Goal: Browse casually: Explore the website without a specific task or goal

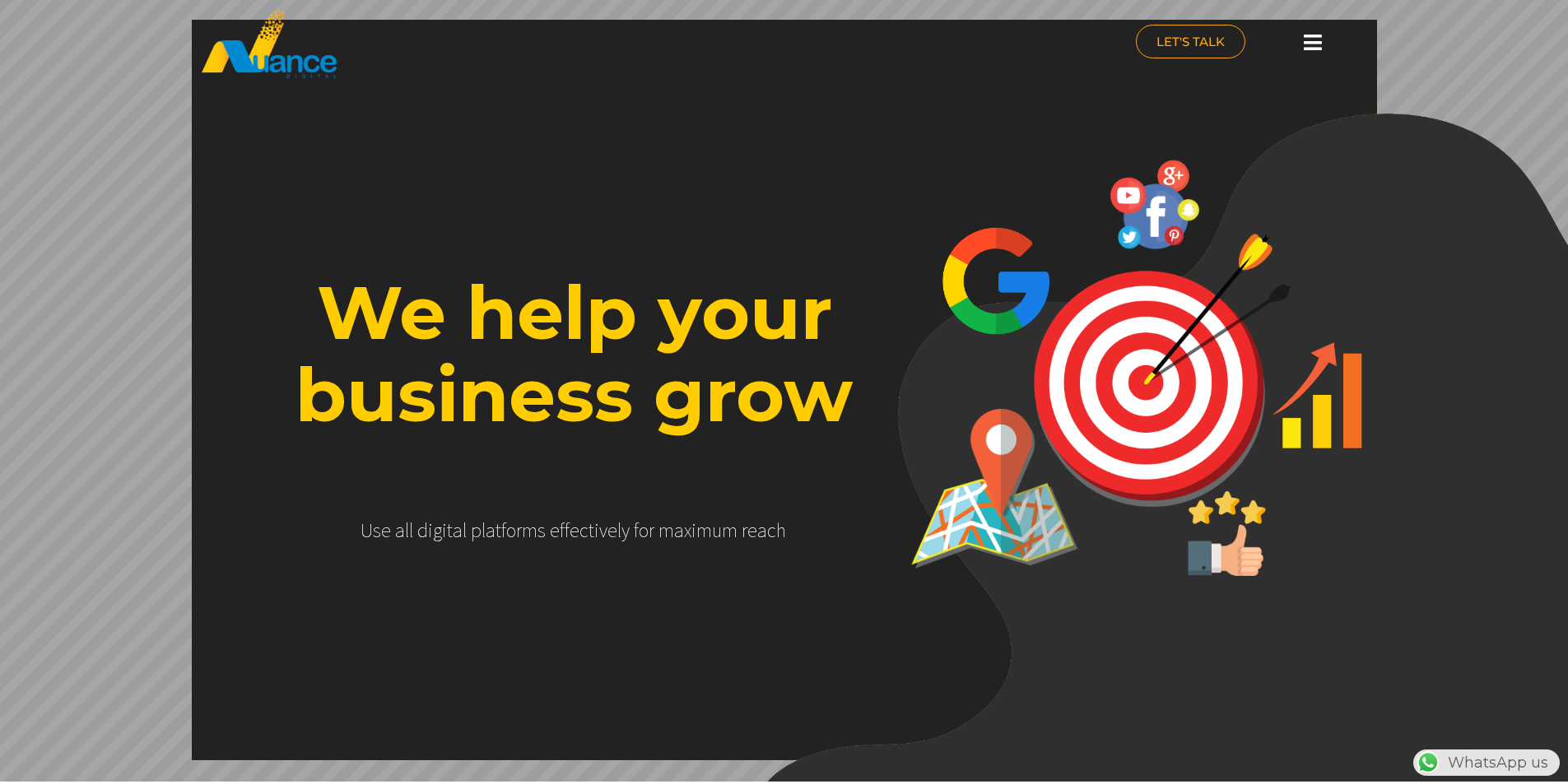
scroll to position [0, 433]
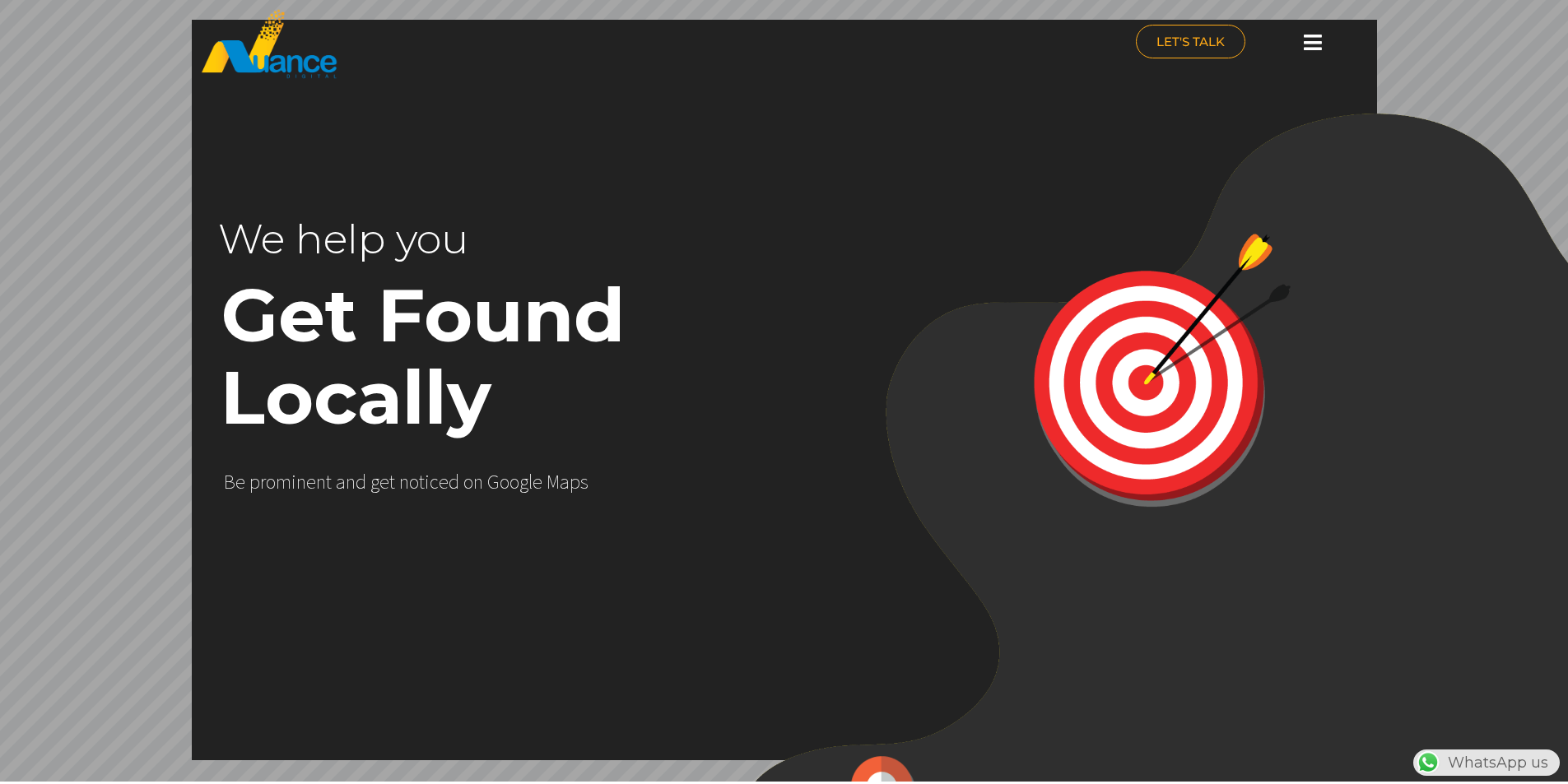
scroll to position [0, 433]
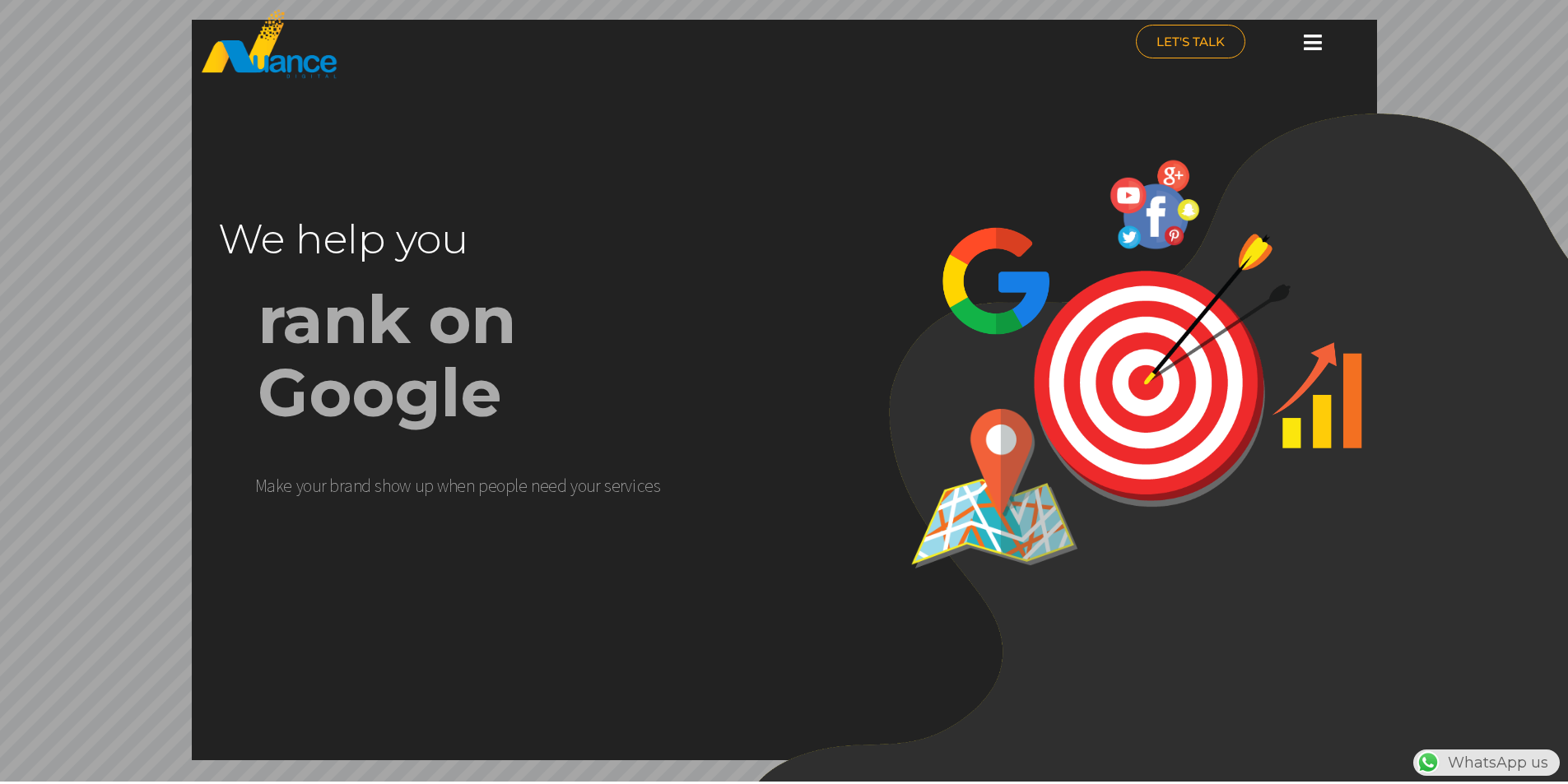
scroll to position [0, 433]
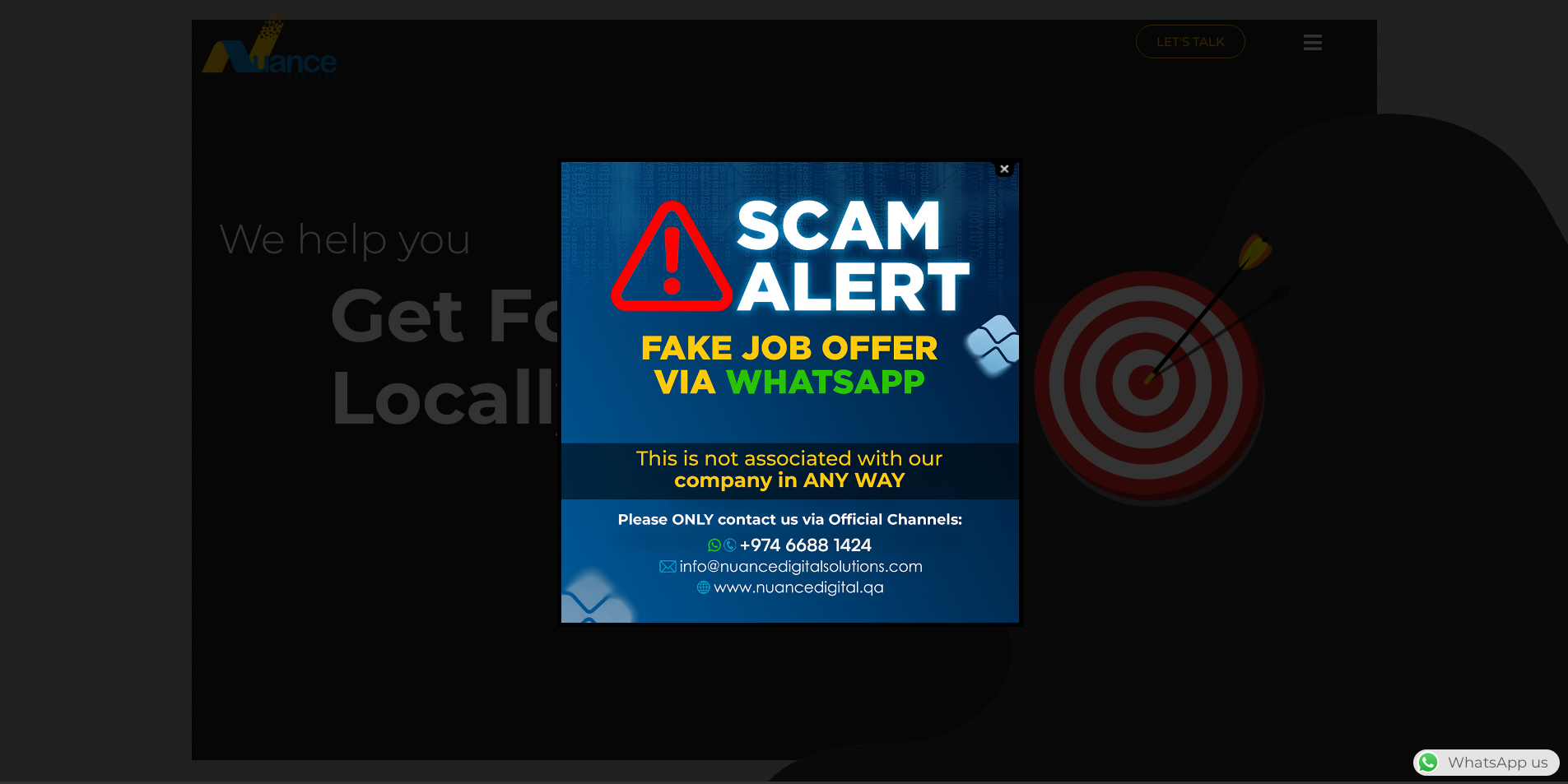
scroll to position [0, 433]
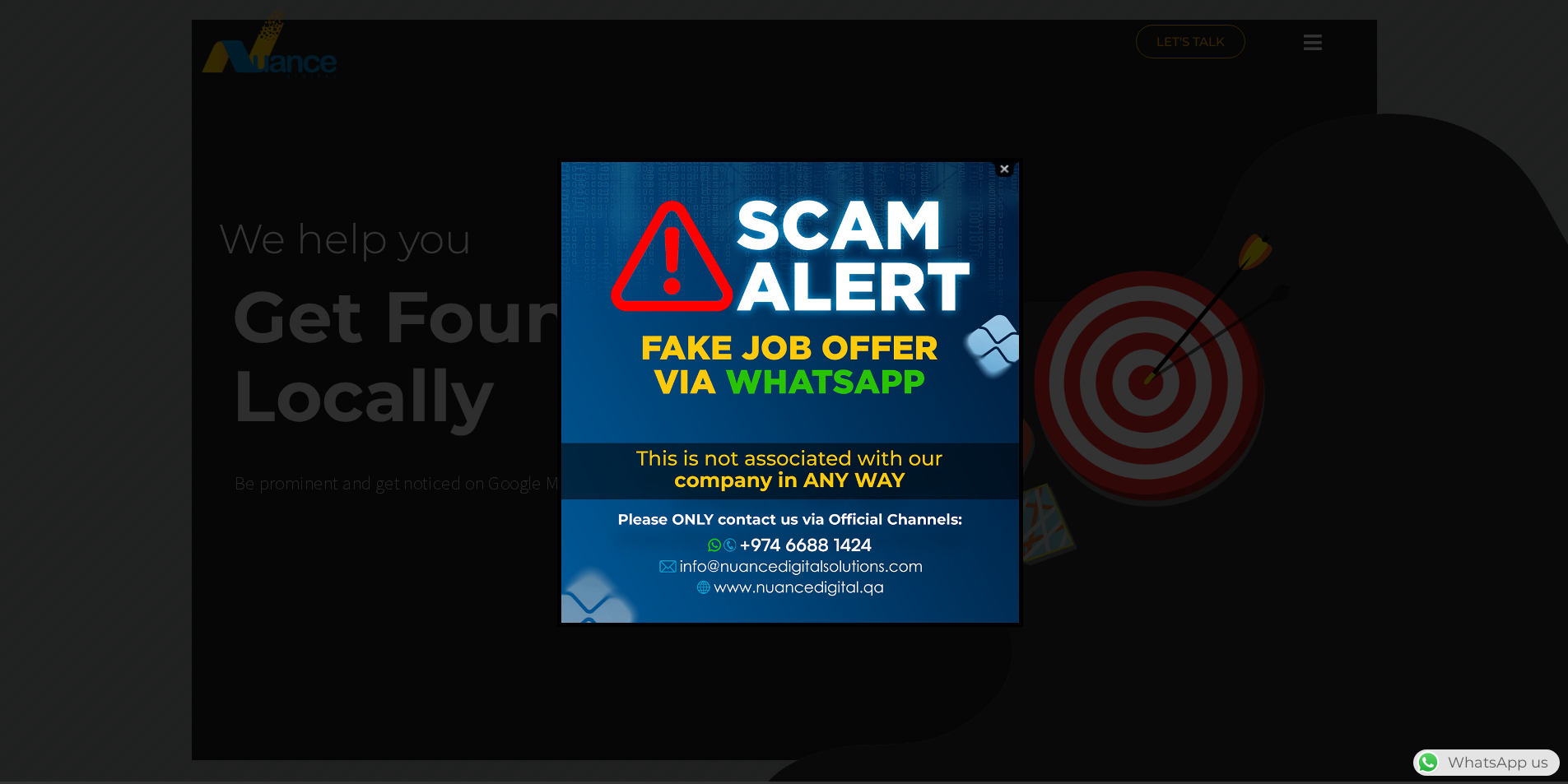
click at [1004, 170] on img at bounding box center [1004, 169] width 32 height 16
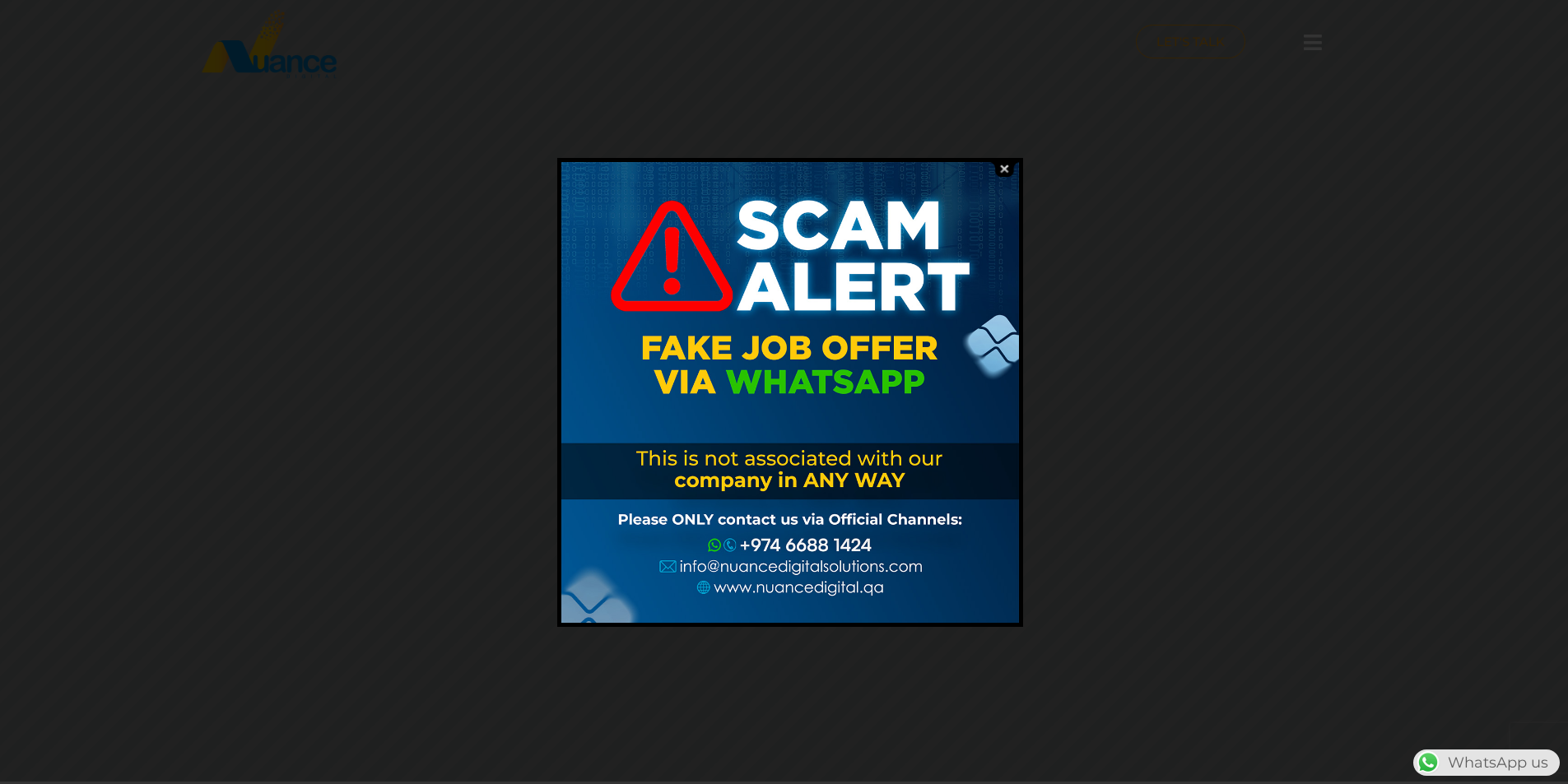
click at [1005, 168] on img at bounding box center [1004, 169] width 32 height 16
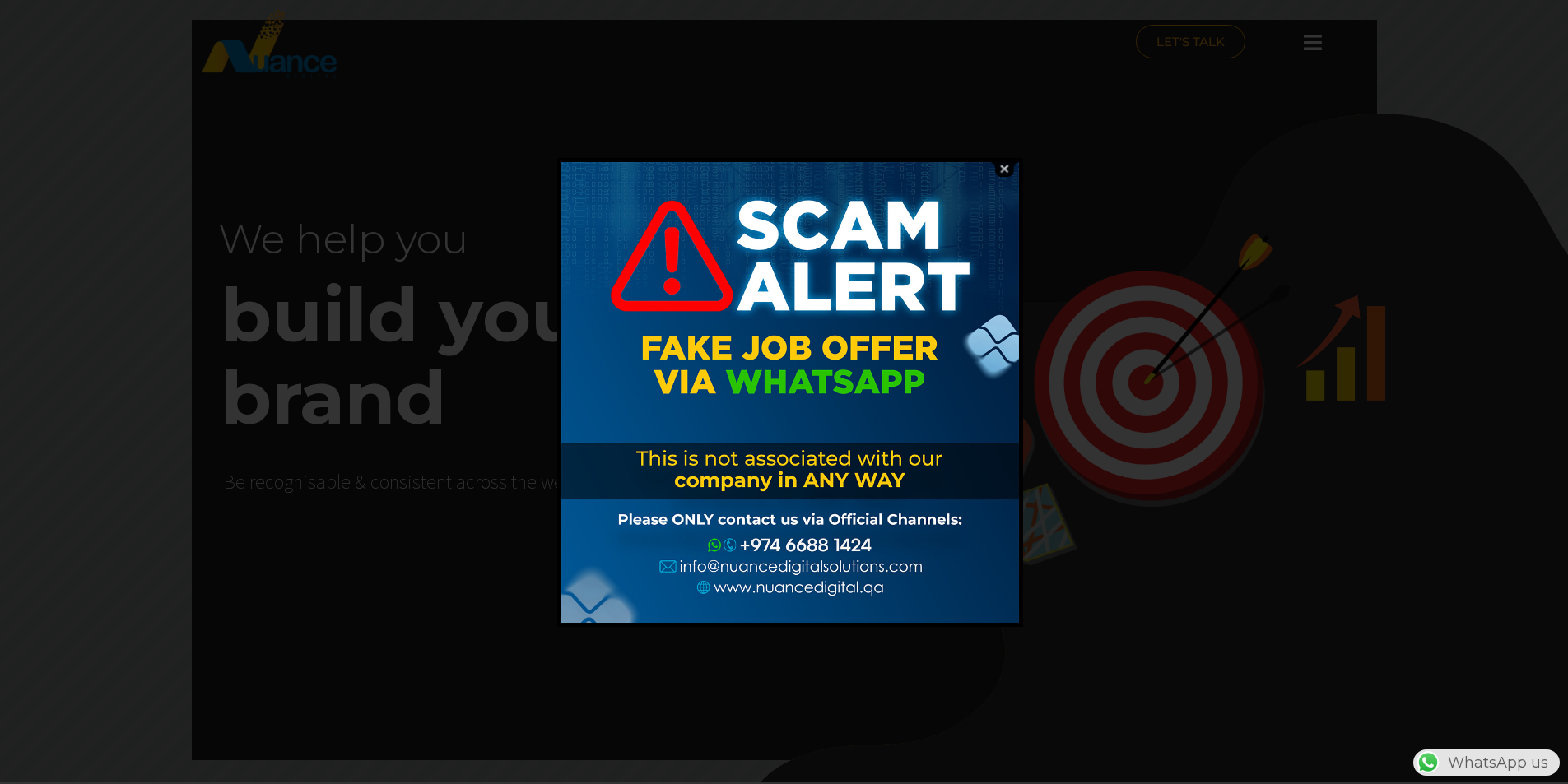
click at [1002, 168] on img at bounding box center [1004, 169] width 32 height 16
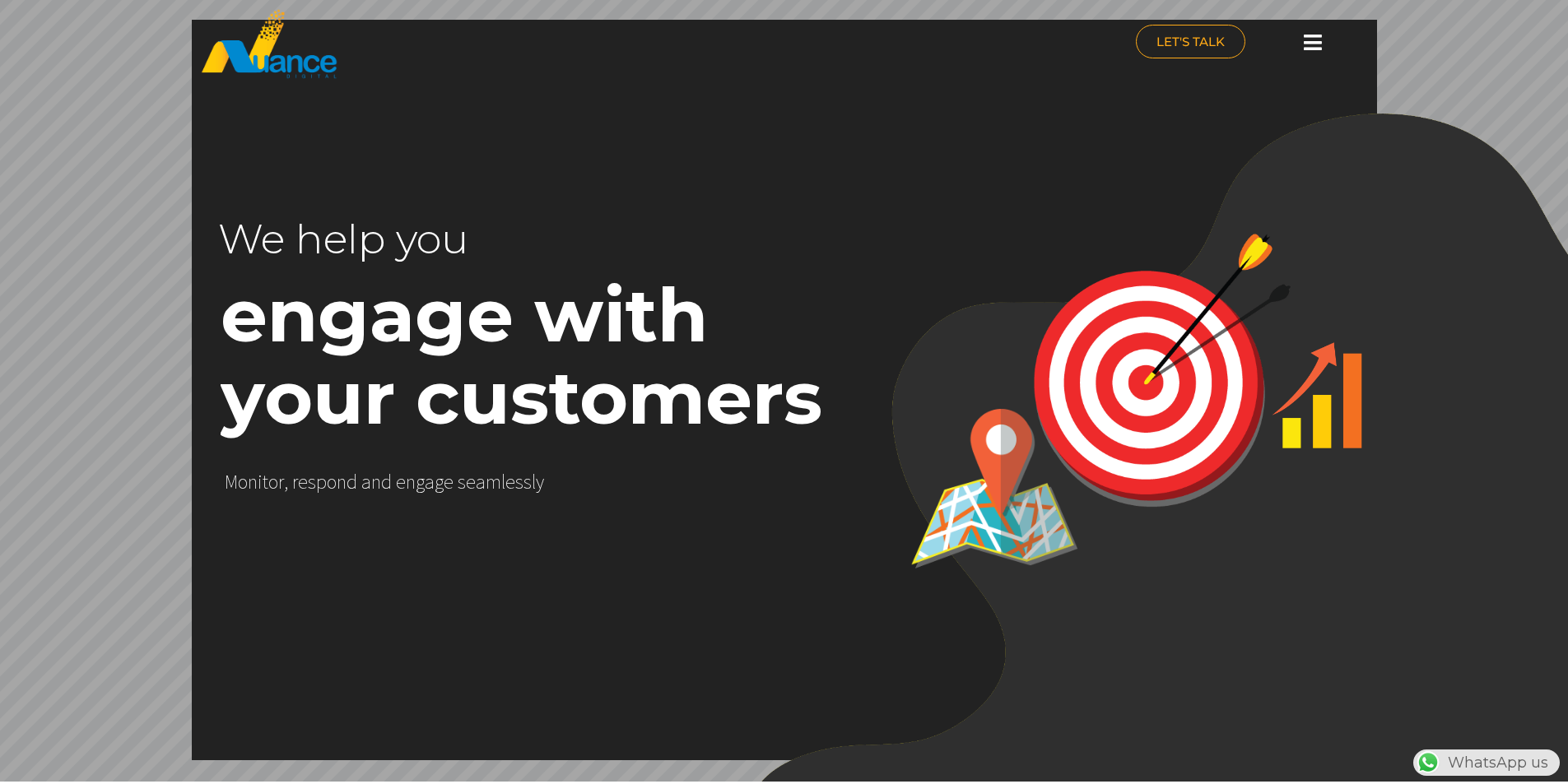
scroll to position [0, 433]
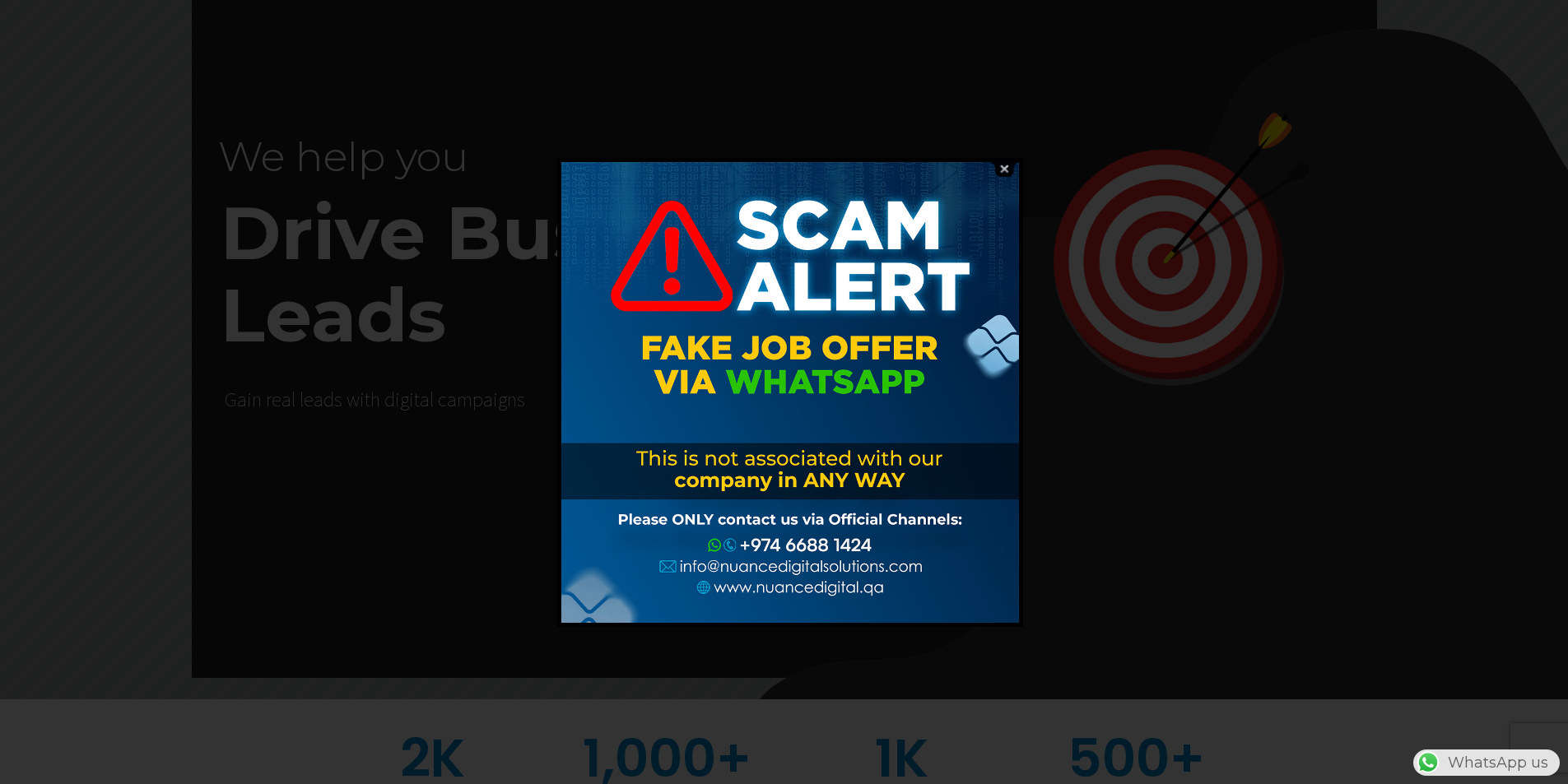
click at [1002, 168] on img at bounding box center [1004, 169] width 32 height 16
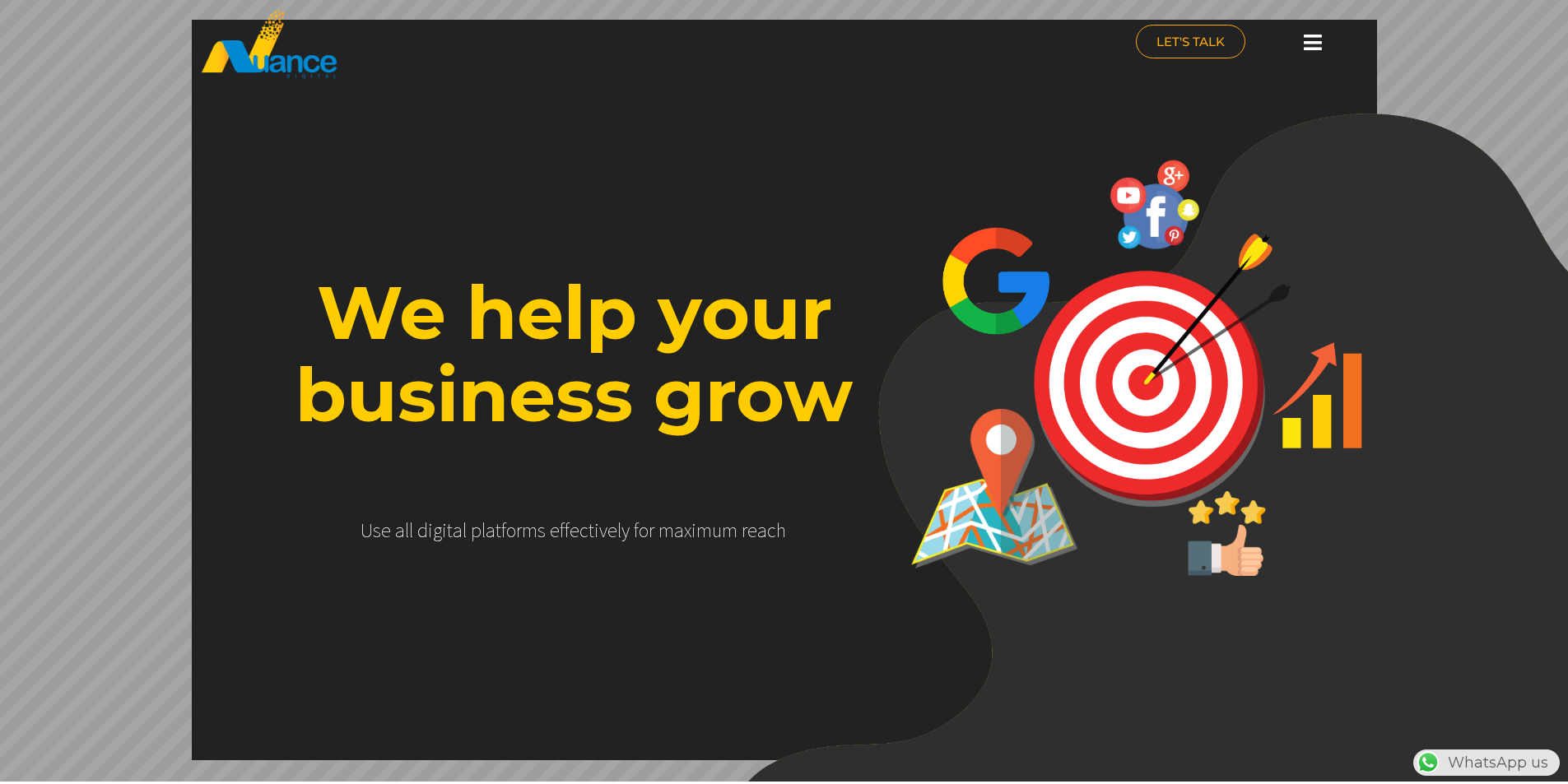
scroll to position [0, 433]
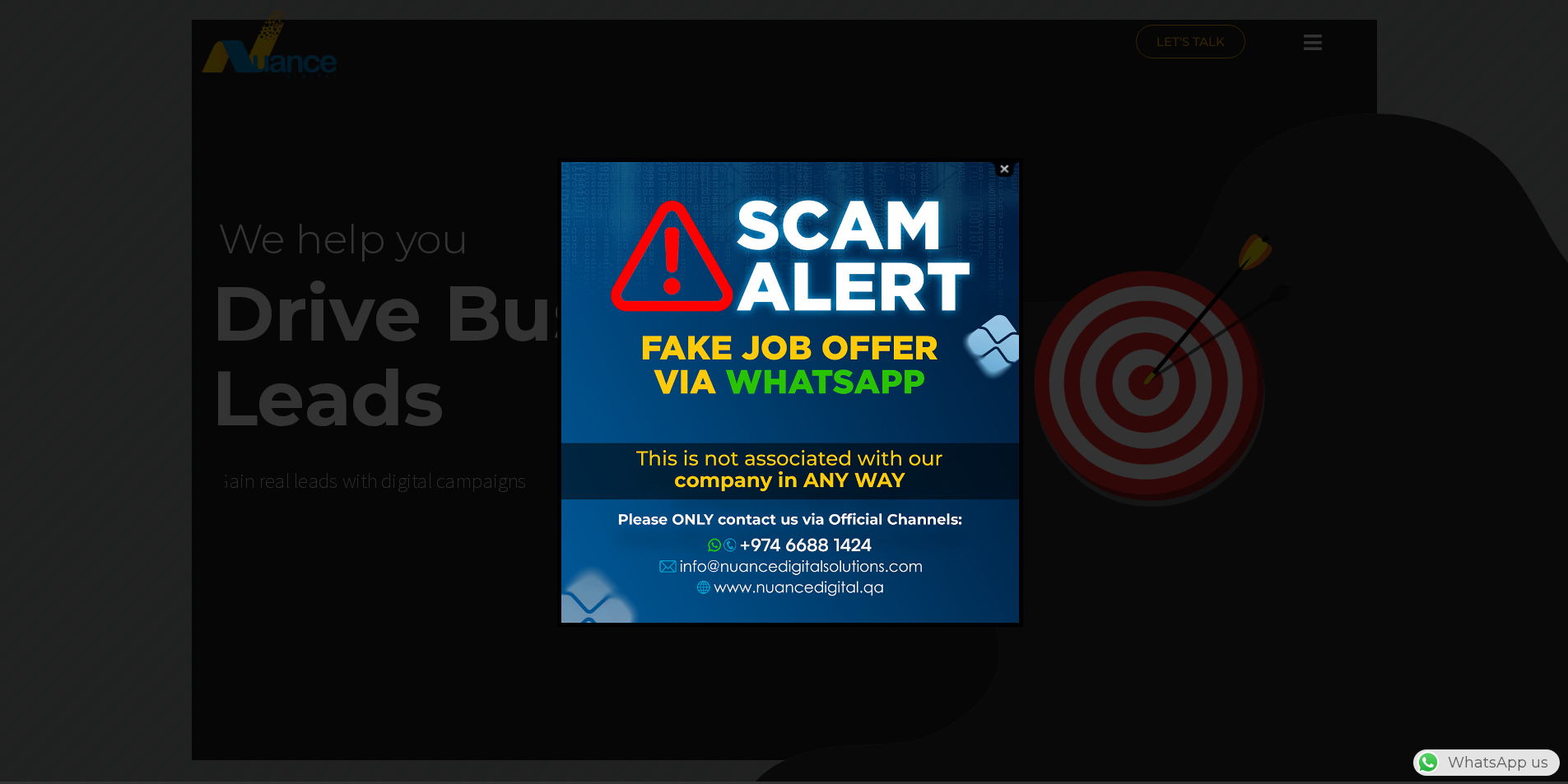
click at [1000, 169] on img at bounding box center [1004, 169] width 32 height 16
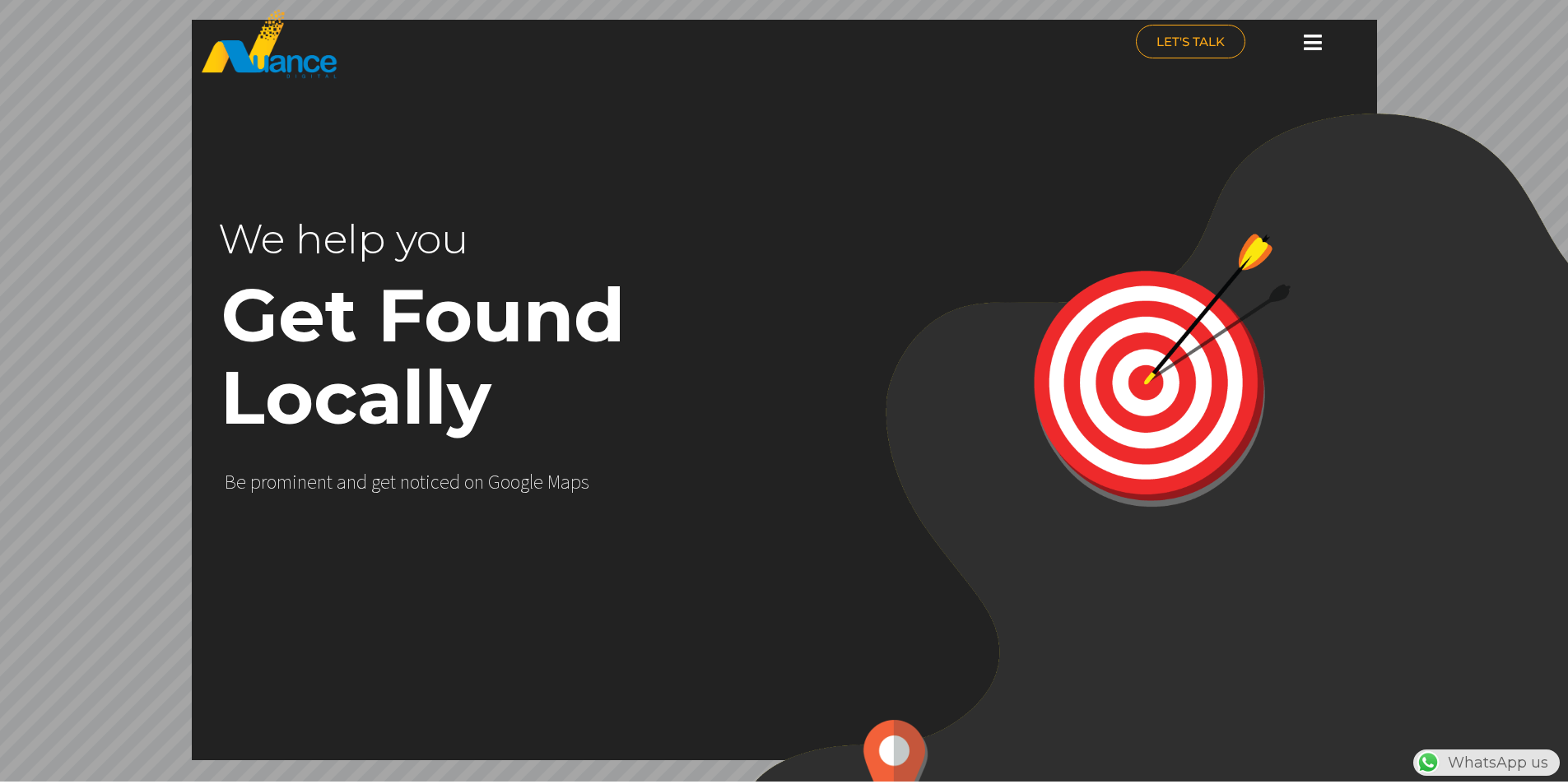
scroll to position [0, 429]
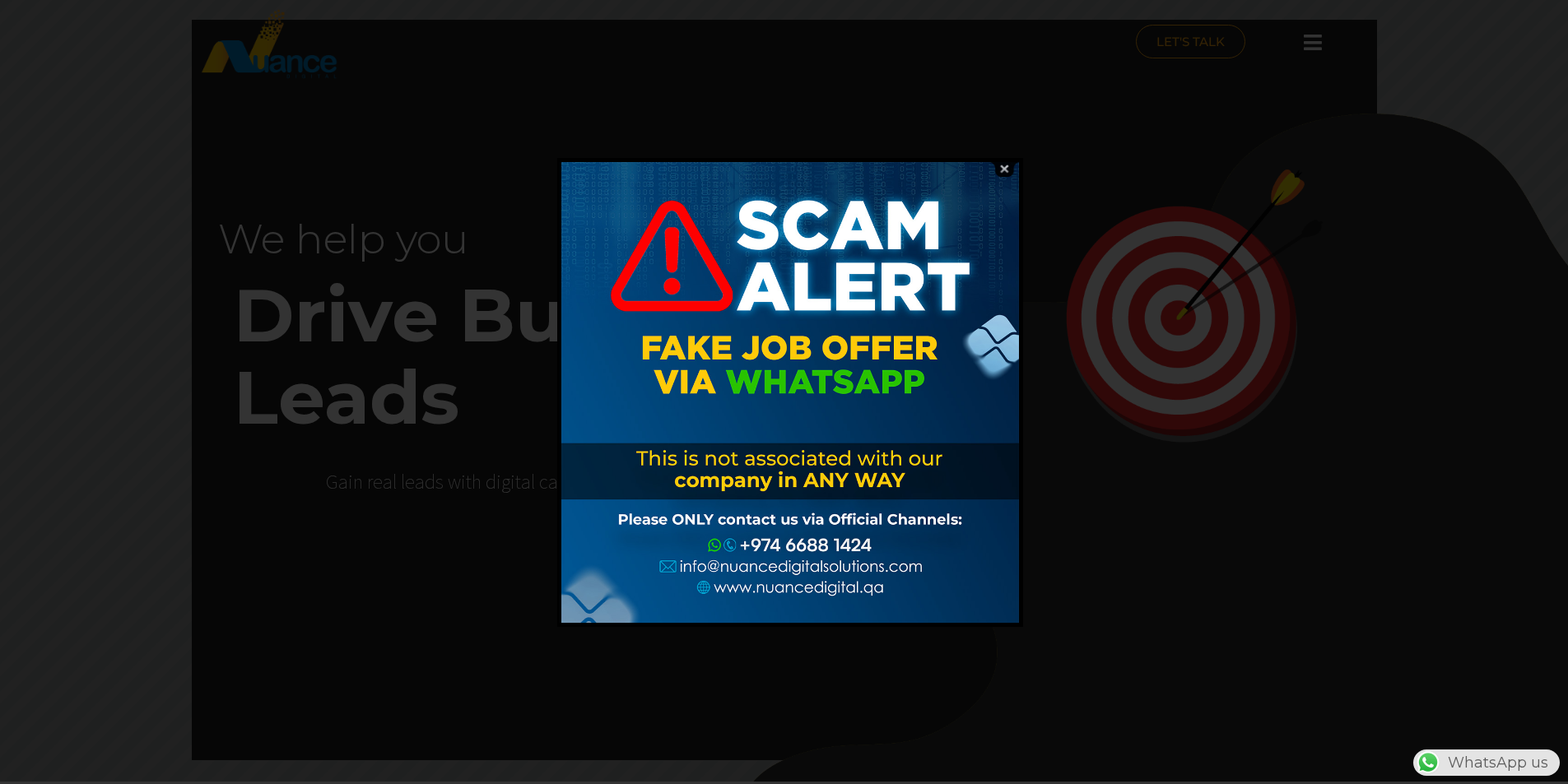
click at [1002, 169] on img at bounding box center [1004, 169] width 32 height 16
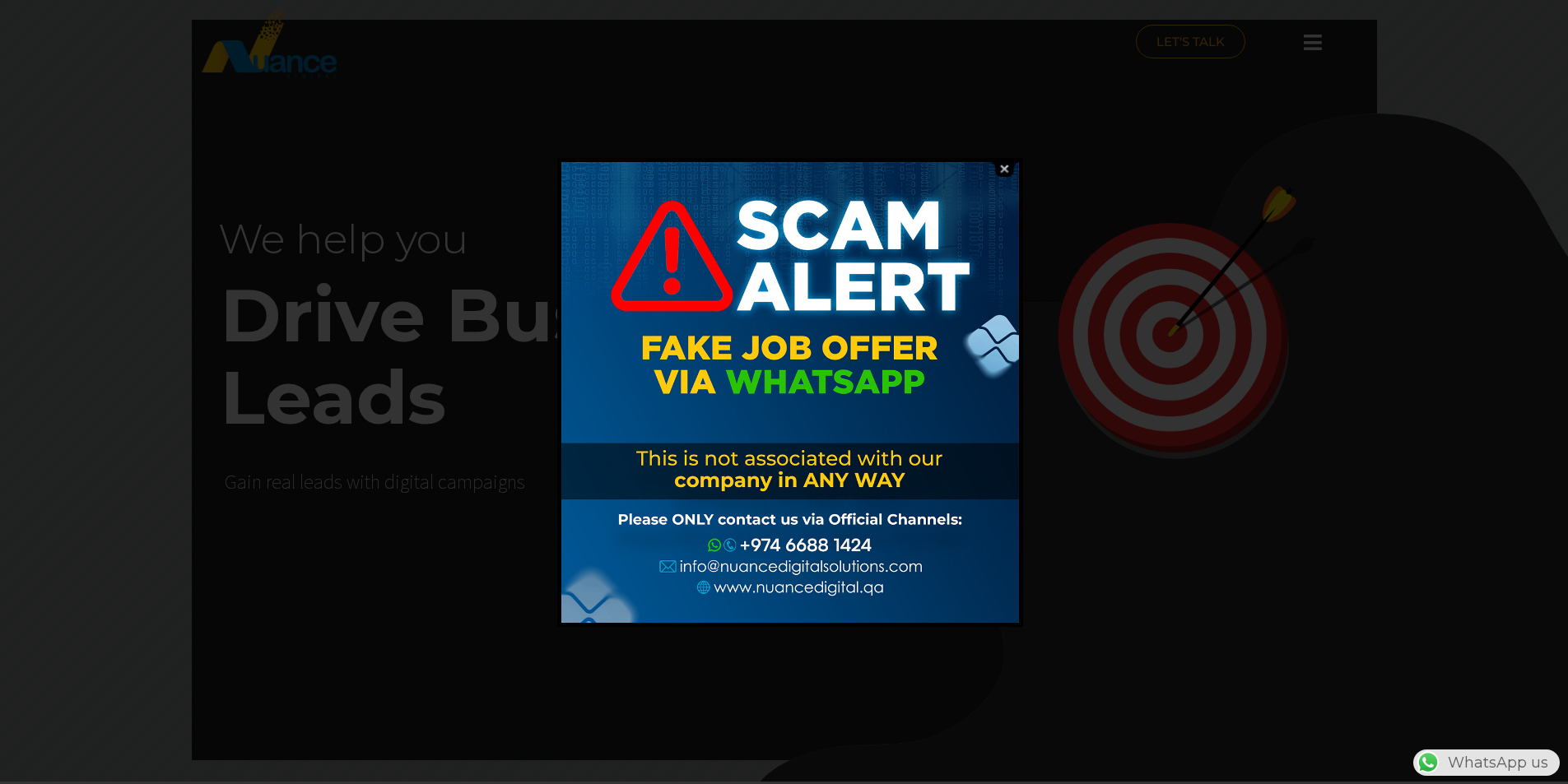
click at [1004, 167] on img at bounding box center [1004, 169] width 32 height 16
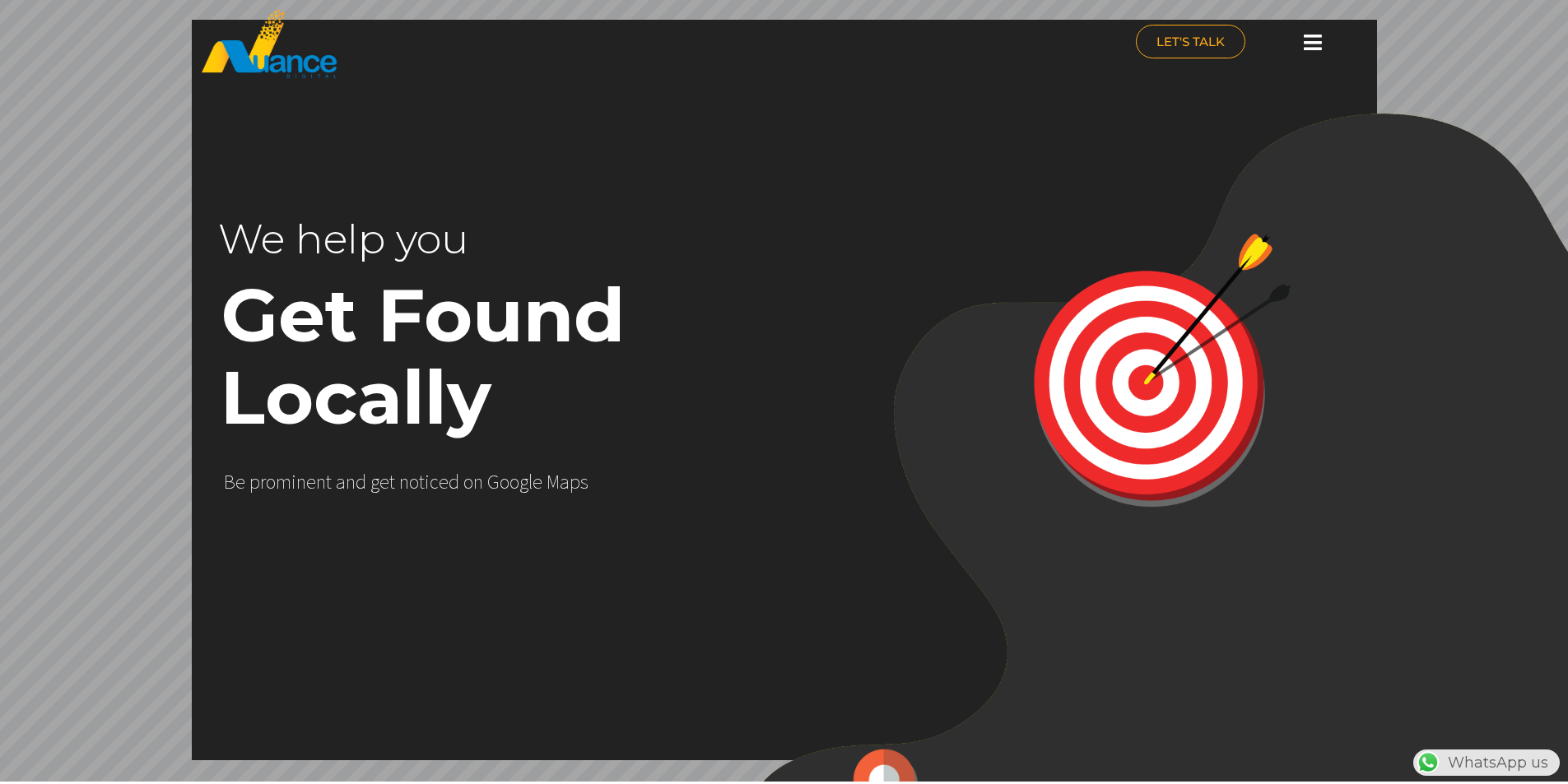
scroll to position [0, 402]
